Goal: Use online tool/utility: Utilize a website feature to perform a specific function

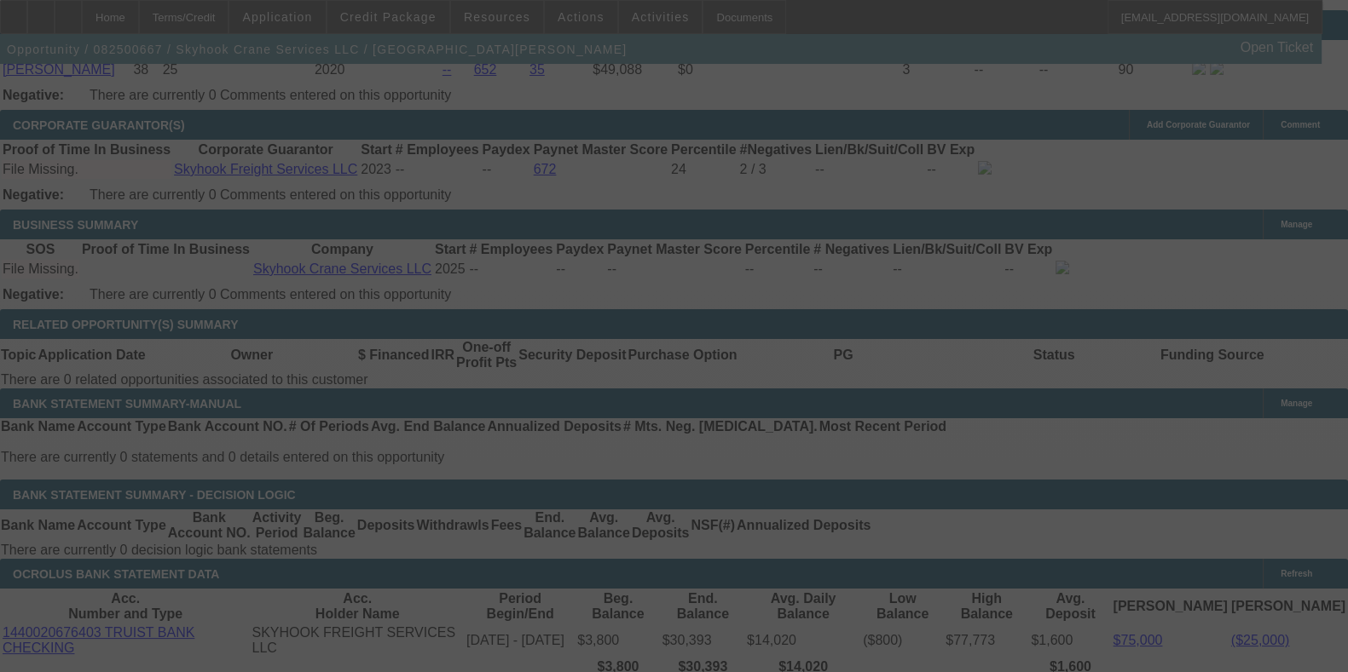
scroll to position [3265, 0]
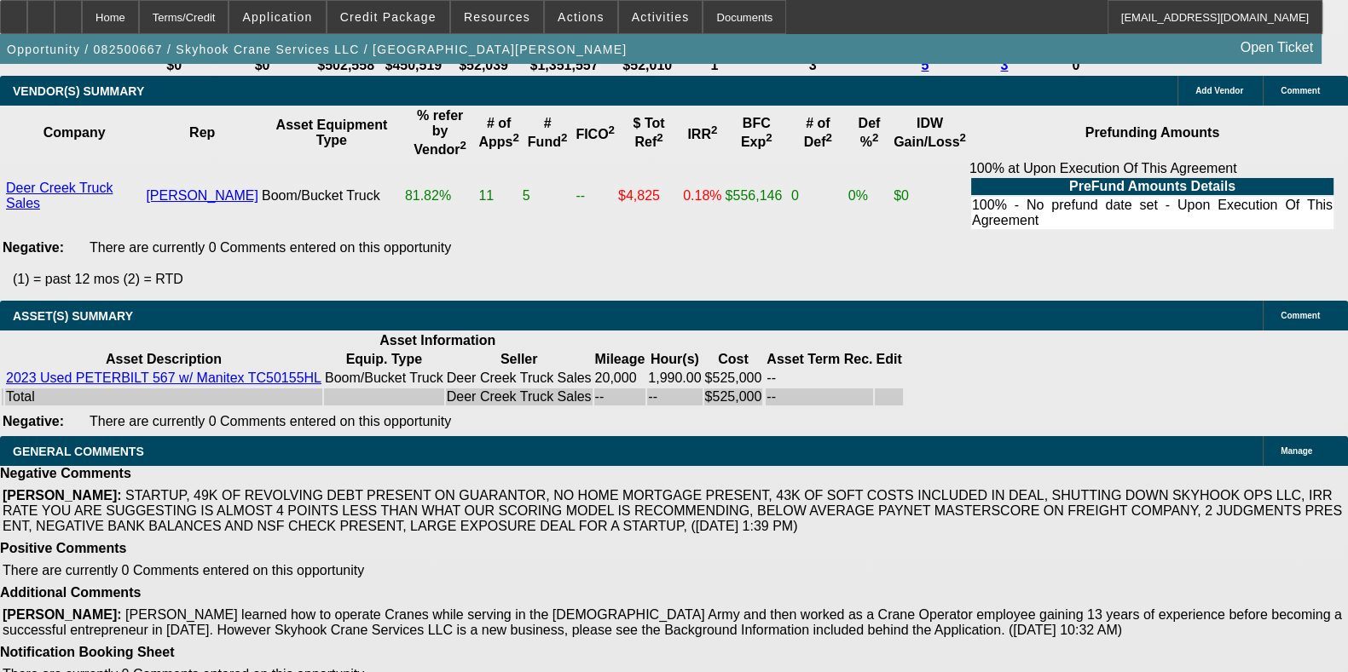
select select "0"
select select "2"
select select "0"
select select "2"
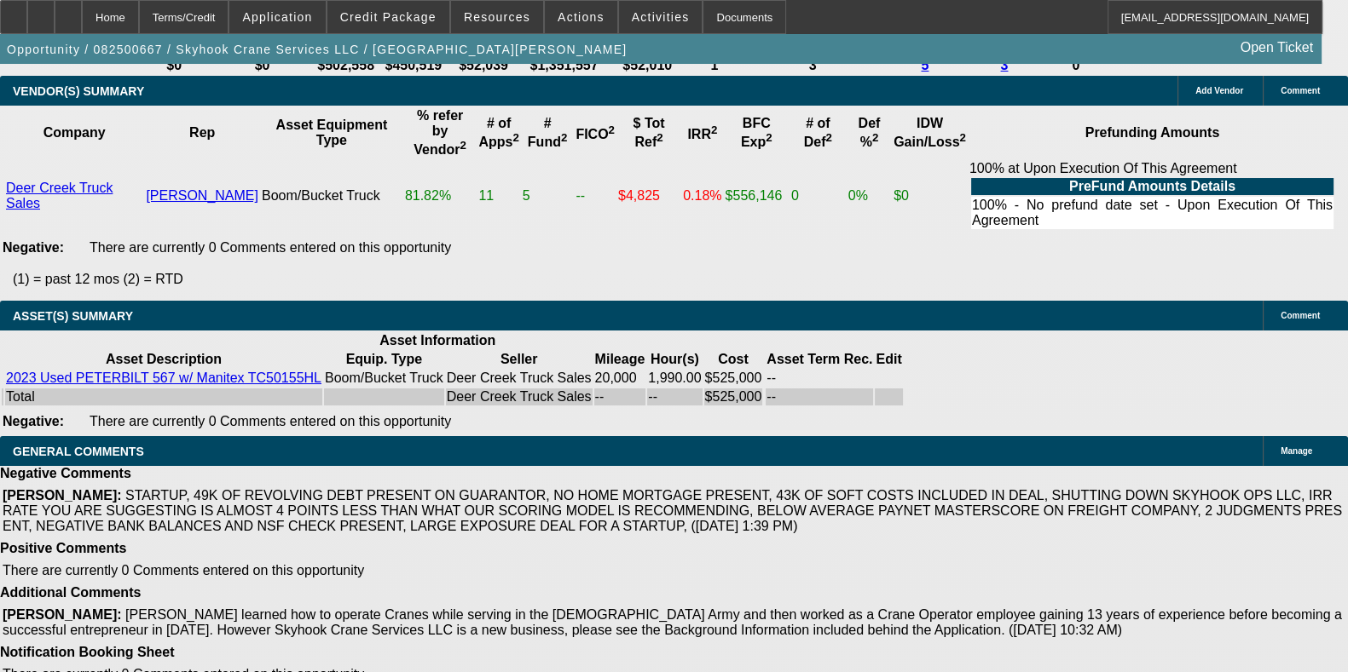
select select "0"
select select "0.15"
select select "2"
select select "0"
select select "0.15"
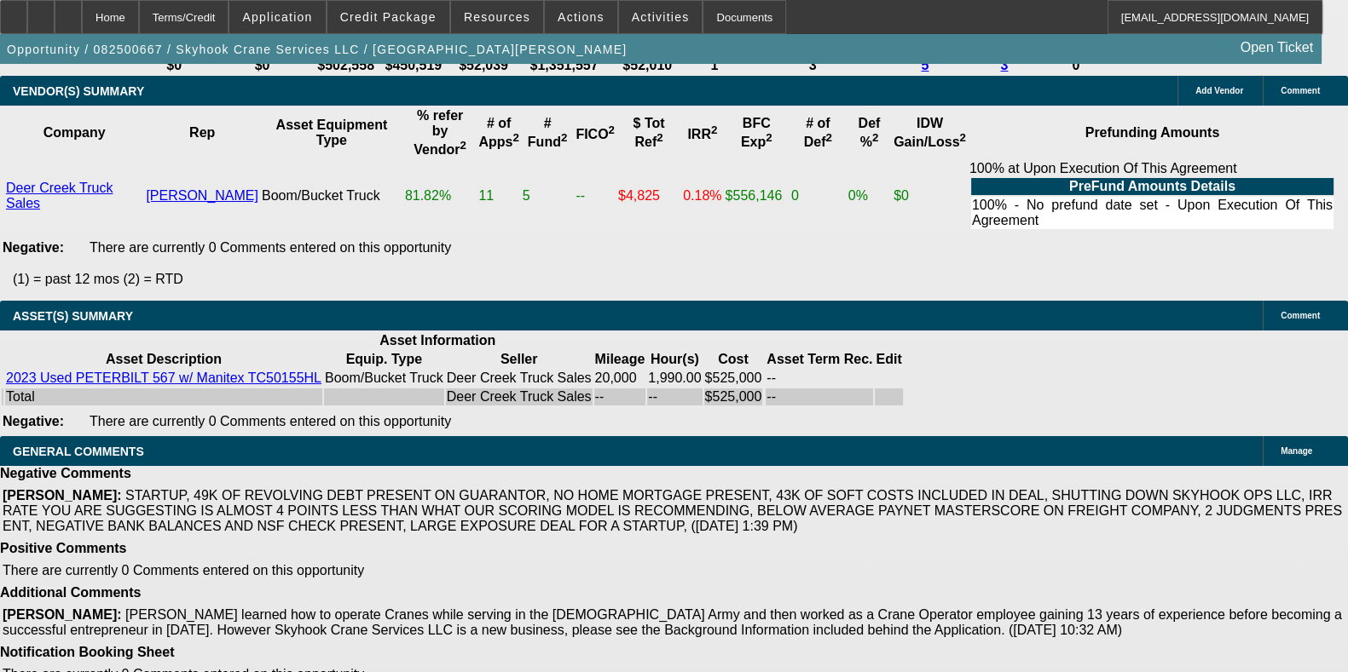
select select "2"
select select "0"
select select "1"
select select "2"
select select "6"
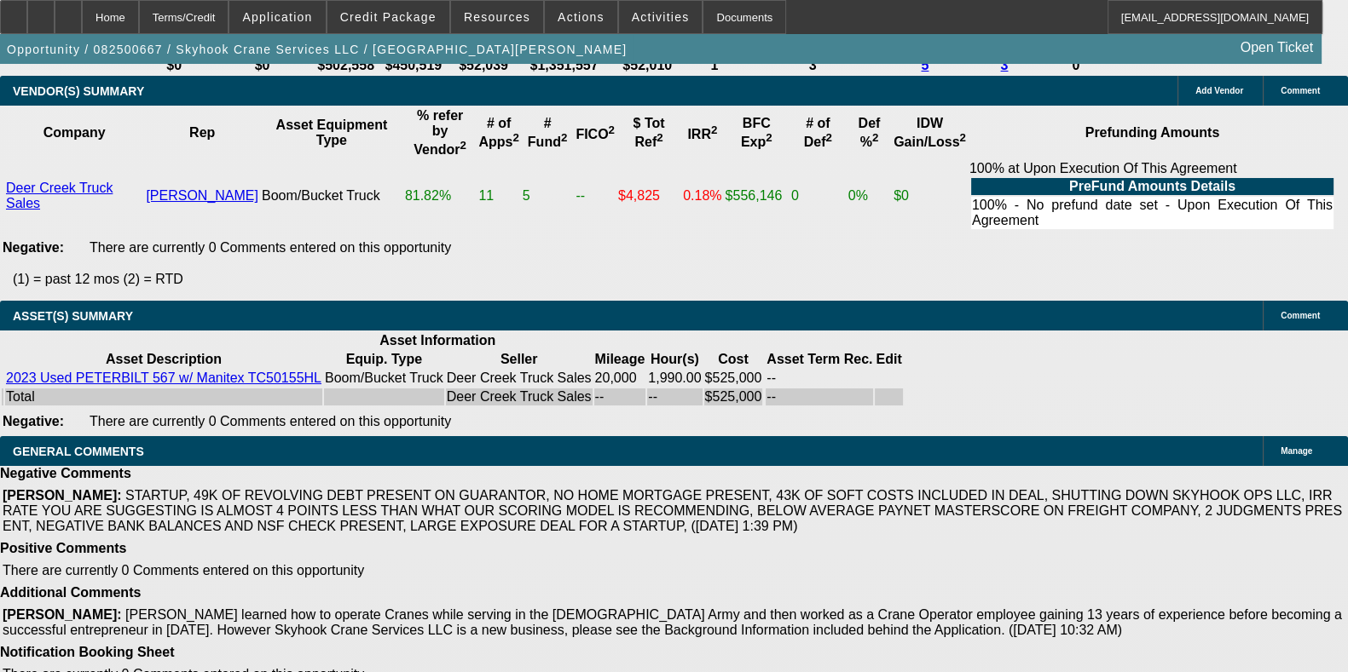
select select "1"
select select "2"
select select "6"
select select "1"
select select "2"
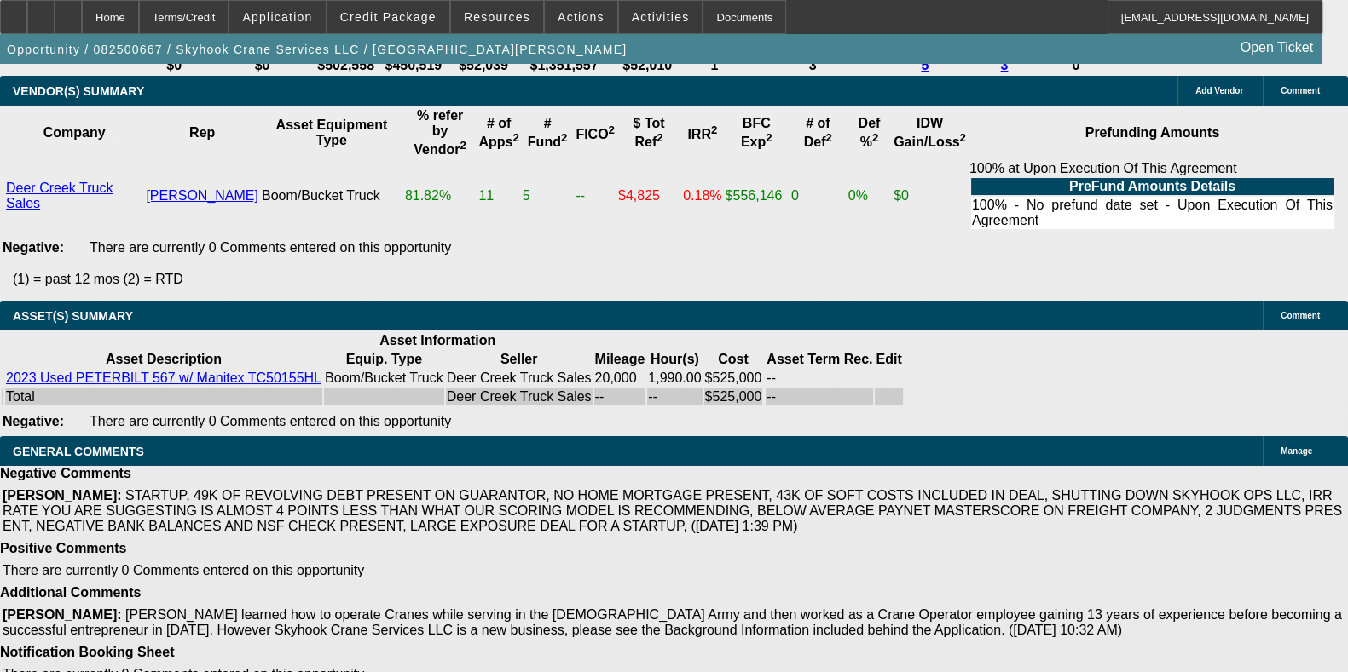
select select "6"
select select "1"
select select "2"
select select "6"
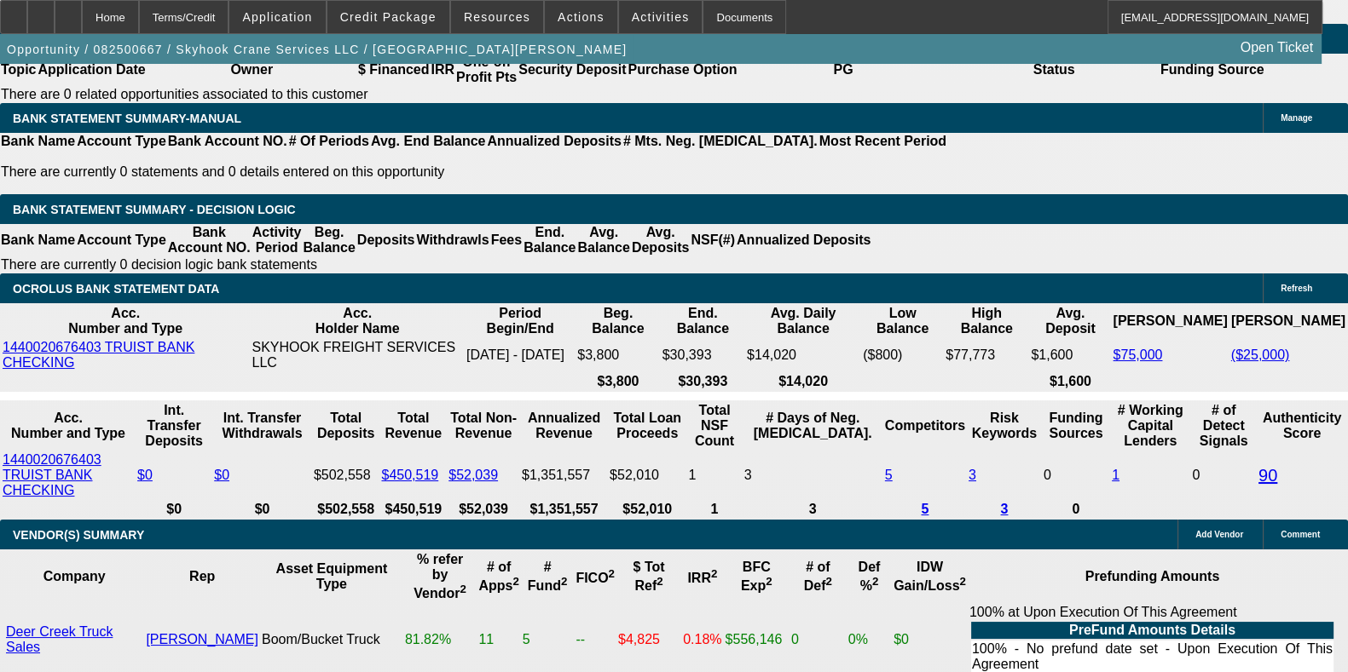
scroll to position [2789, 0]
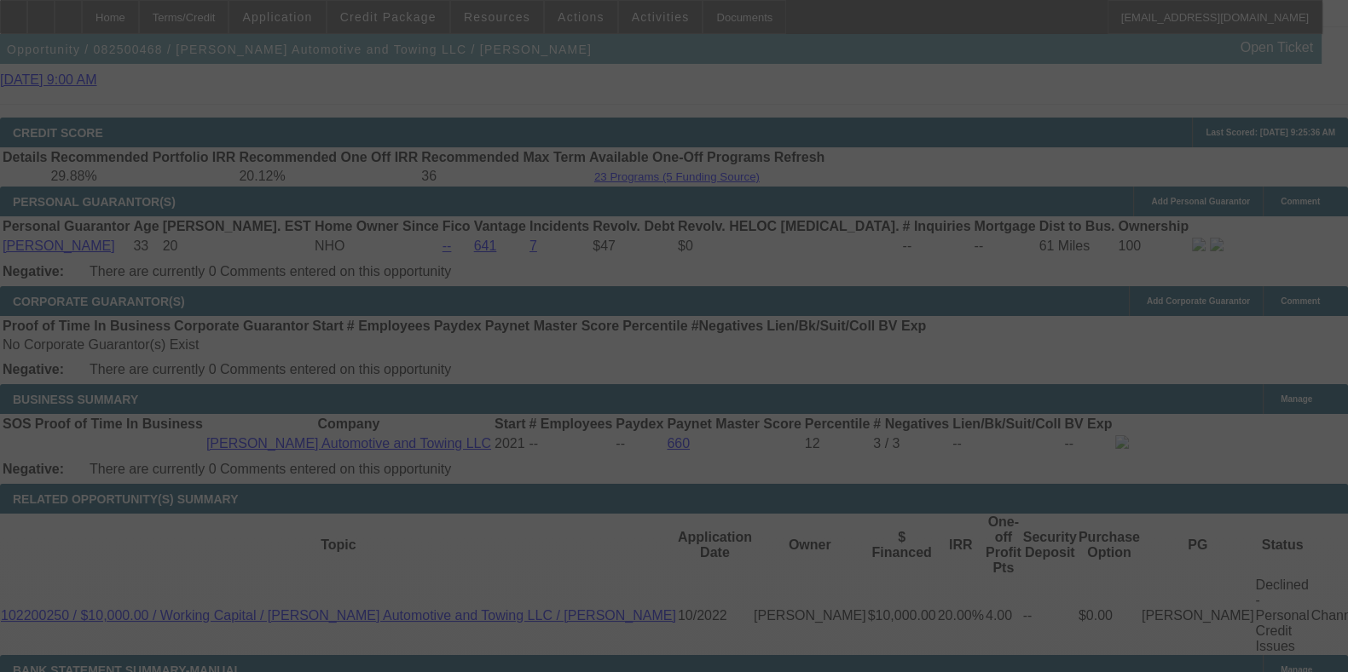
scroll to position [2641, 0]
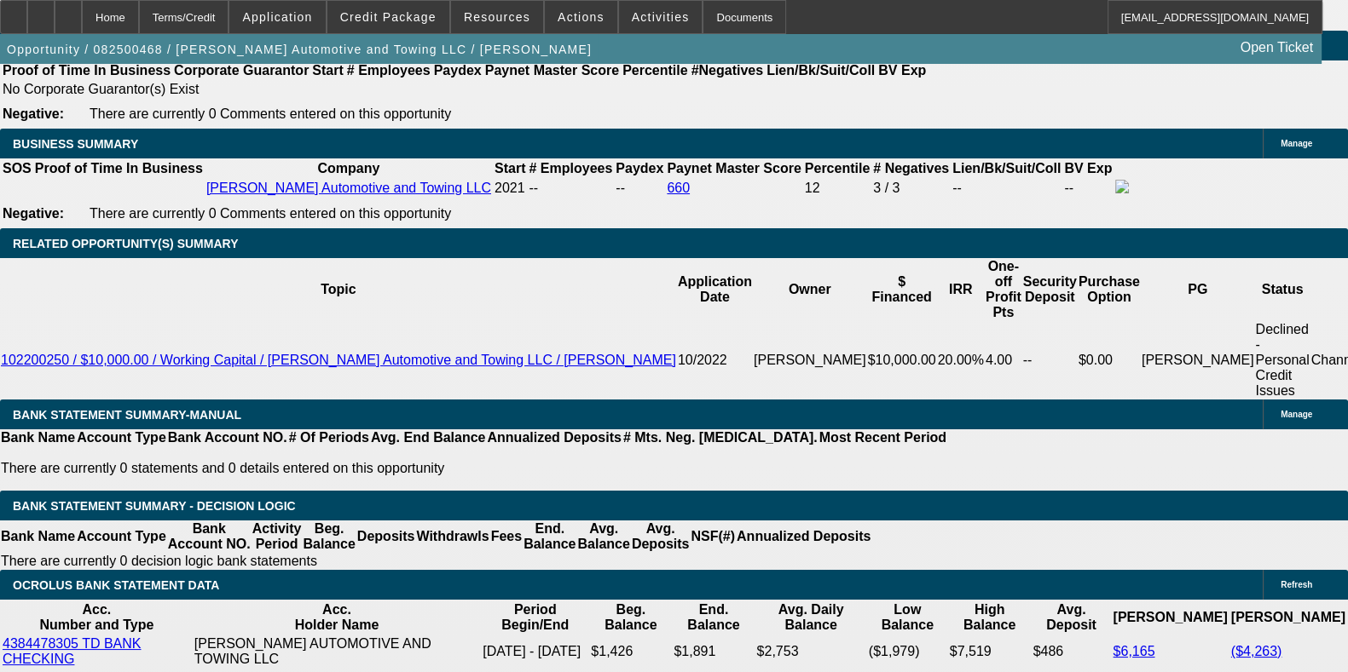
select select "0"
select select "2"
select select "0.1"
select select "4"
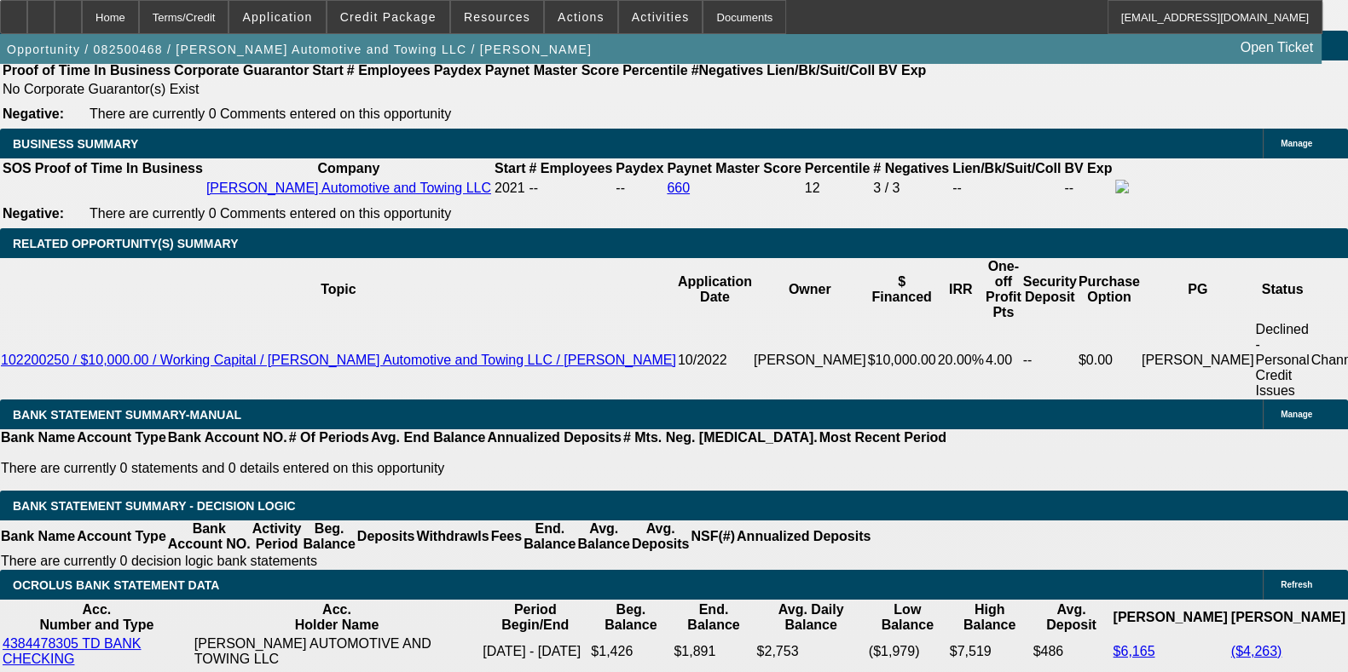
select select "0"
select select "2"
select select "0.1"
select select "4"
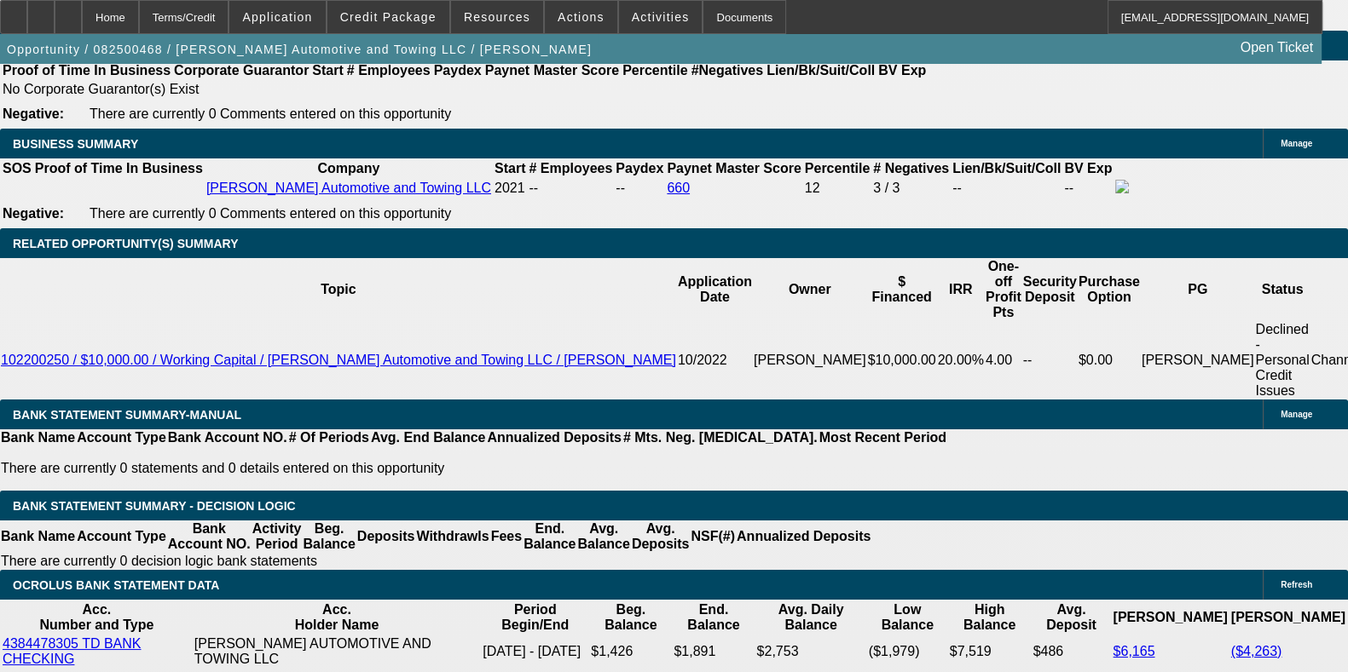
select select "0.2"
select select "2"
select select "0.1"
select select "4"
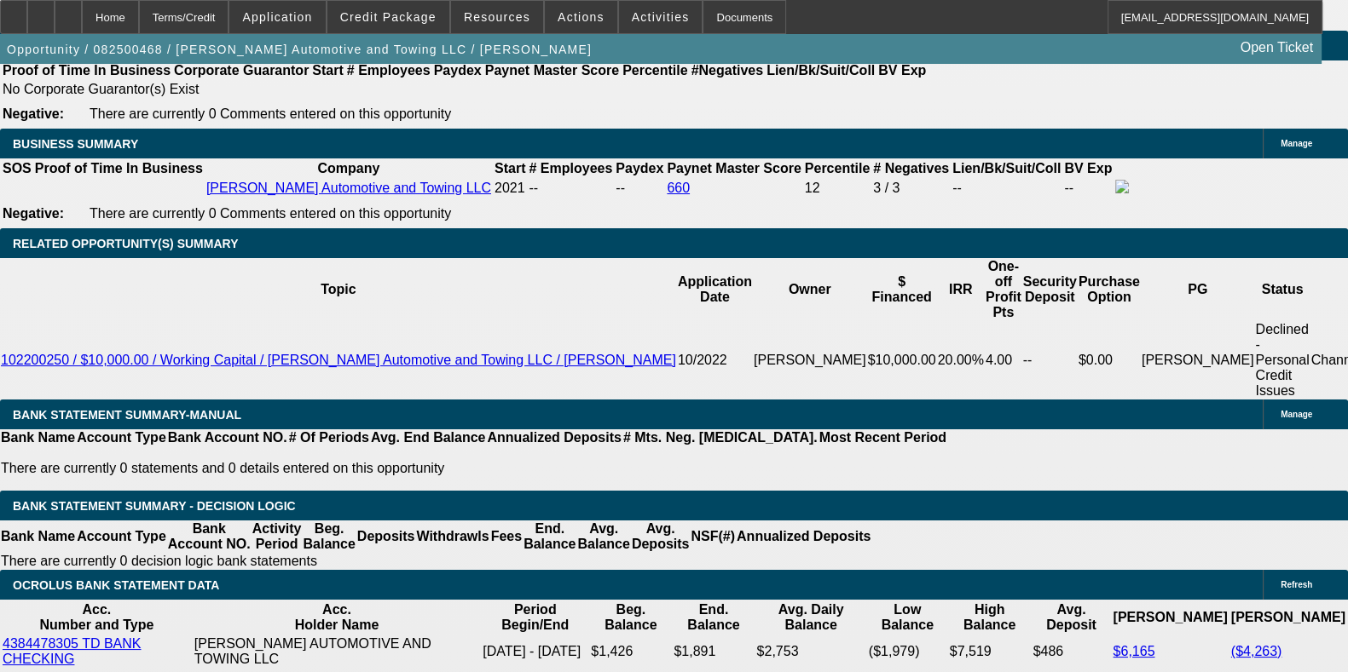
select select "0"
select select "2"
select select "0.1"
select select "4"
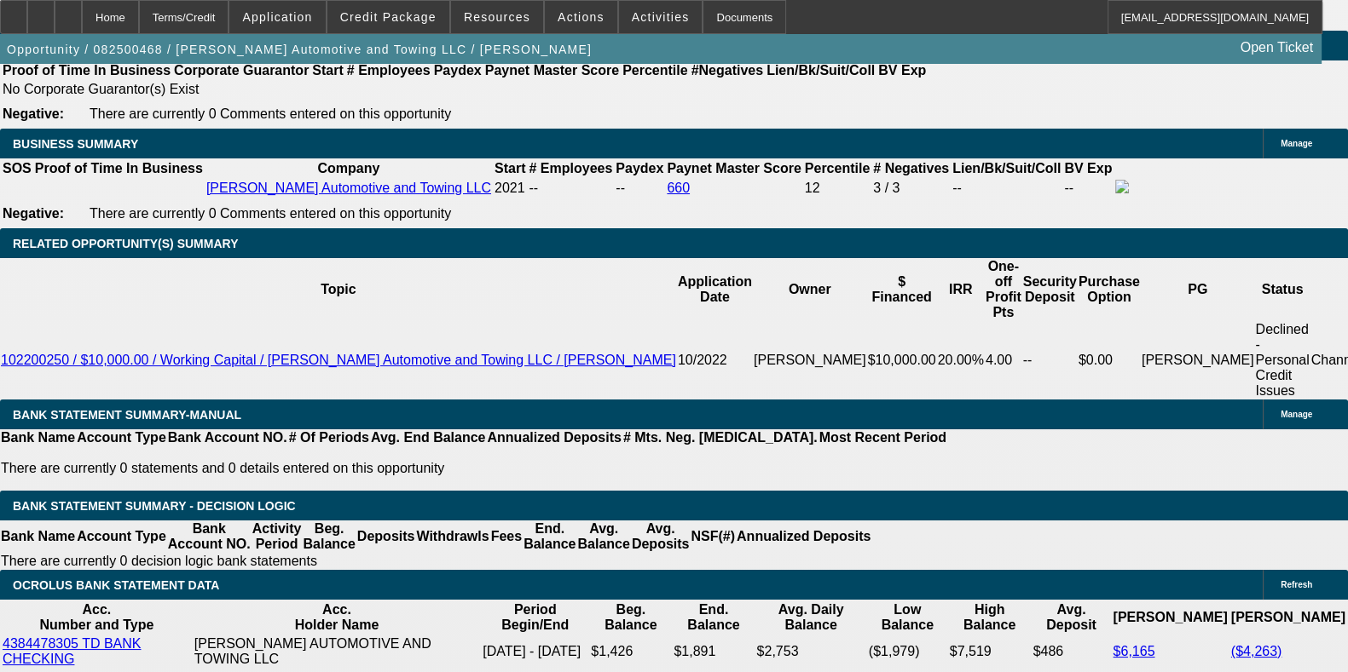
scroll to position [3489, 0]
